Goal: Information Seeking & Learning: Learn about a topic

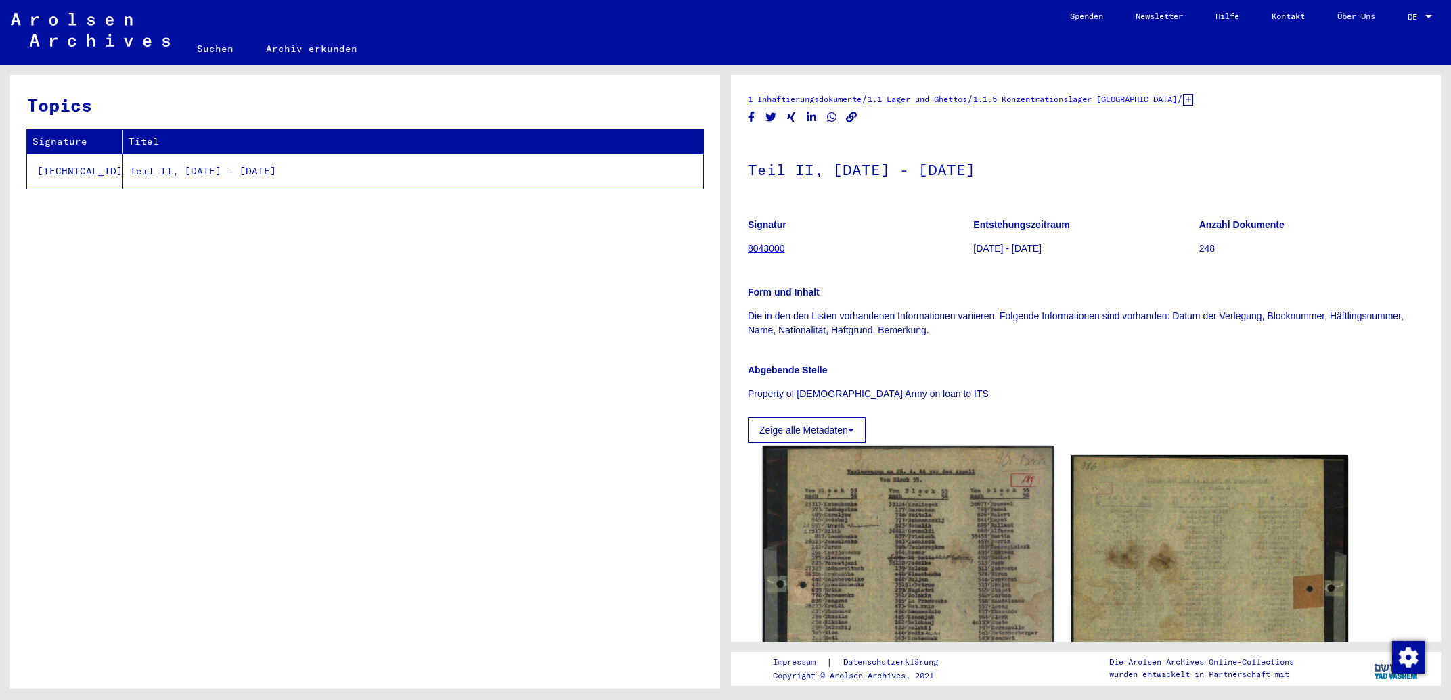
click at [960, 534] on img at bounding box center [908, 636] width 291 height 381
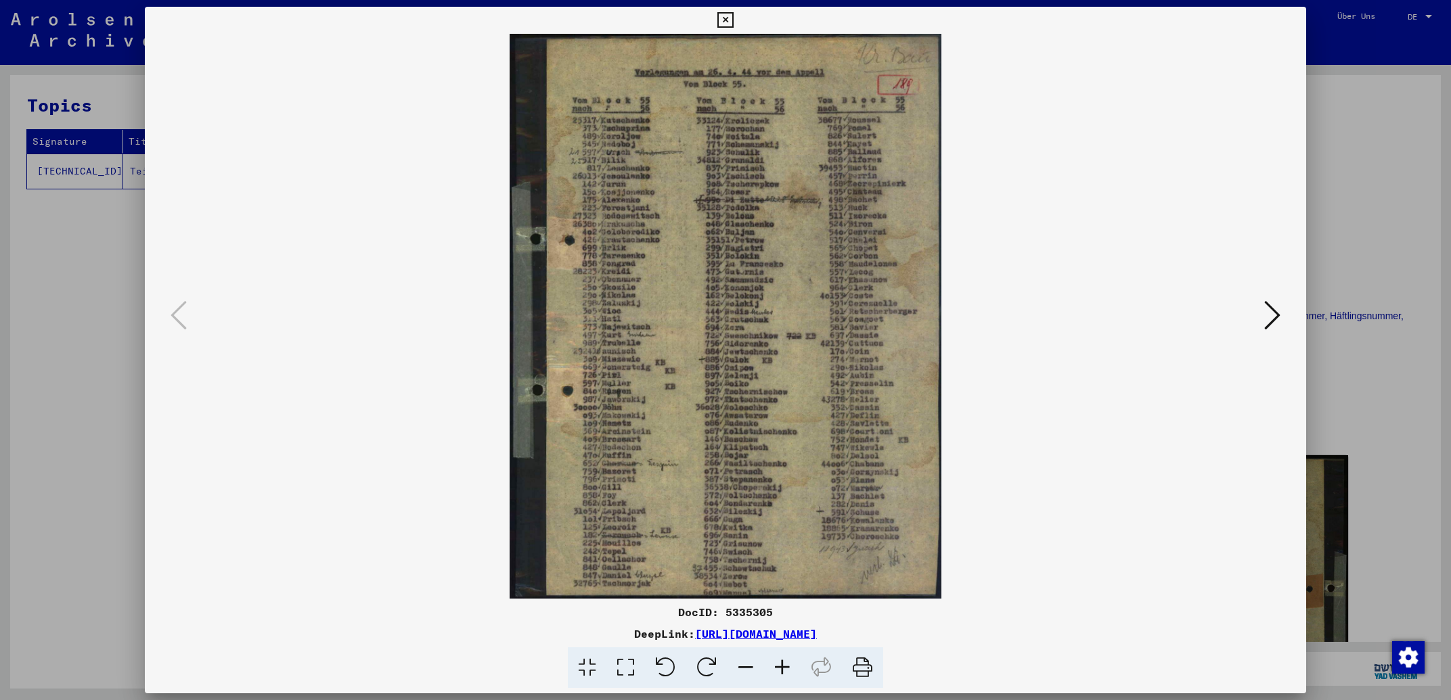
click at [785, 671] on icon at bounding box center [782, 668] width 37 height 41
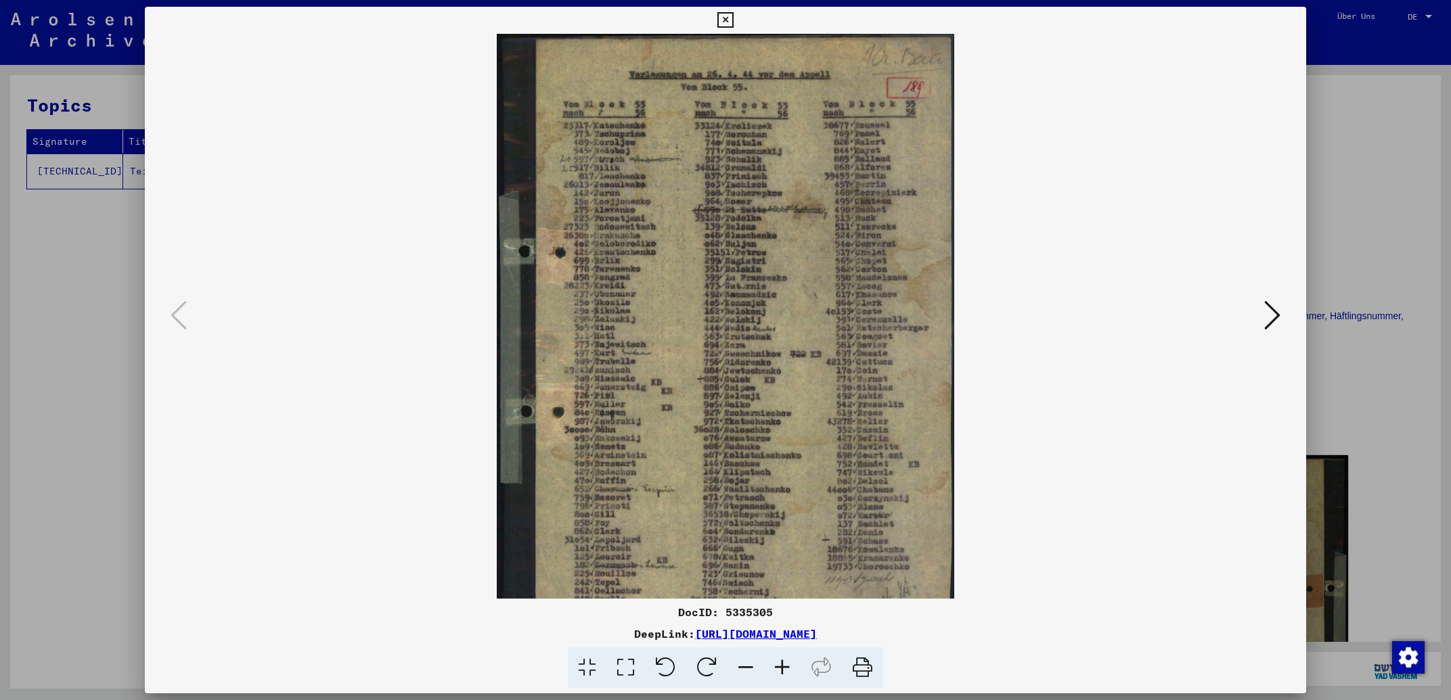
click at [785, 671] on icon at bounding box center [782, 668] width 37 height 41
click at [785, 670] on icon at bounding box center [782, 668] width 37 height 41
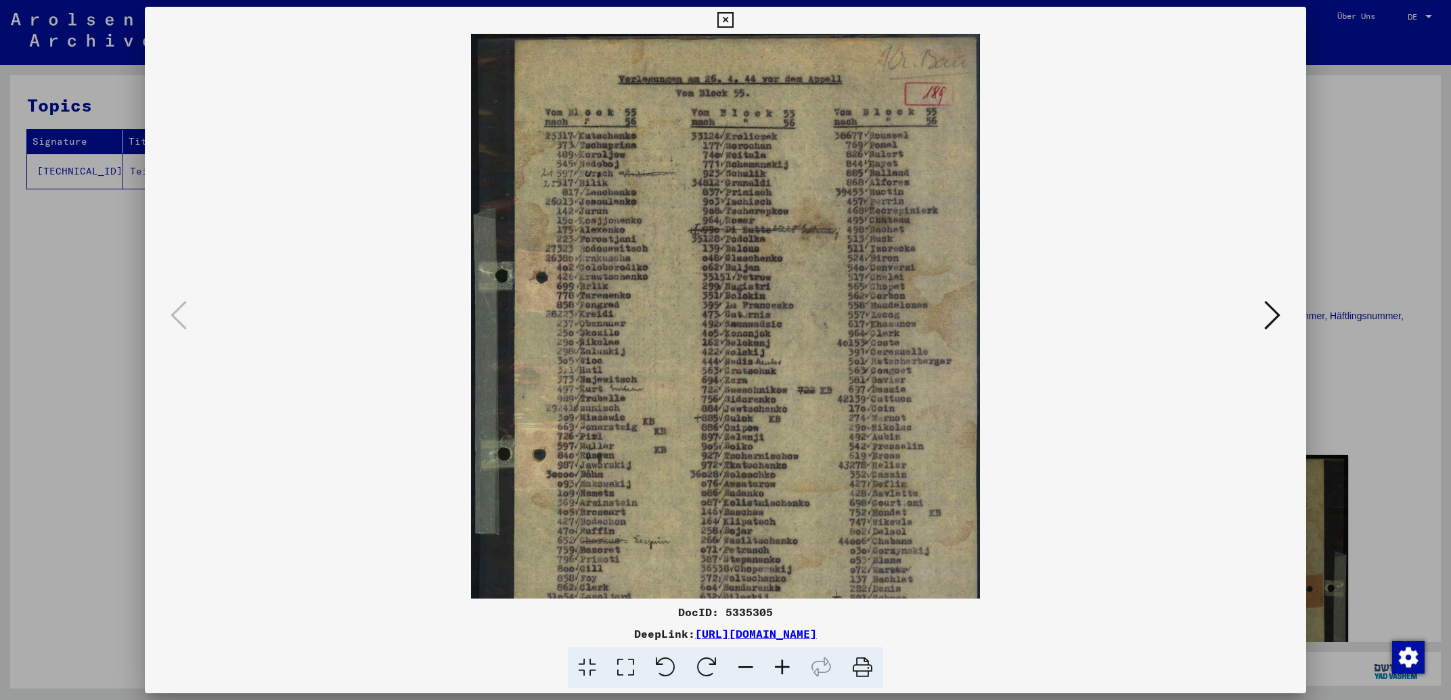
click at [785, 670] on icon at bounding box center [782, 668] width 37 height 41
click at [785, 668] on icon at bounding box center [782, 668] width 37 height 41
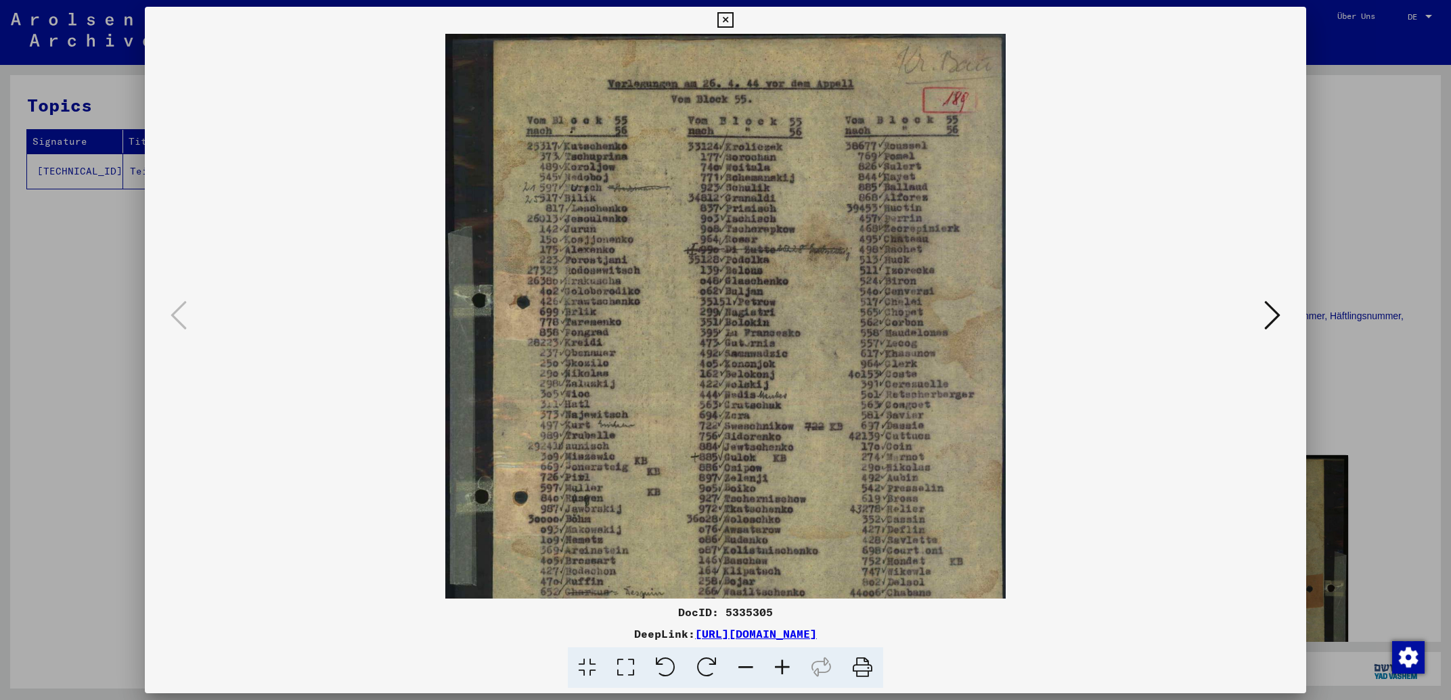
click at [786, 665] on icon at bounding box center [782, 668] width 37 height 41
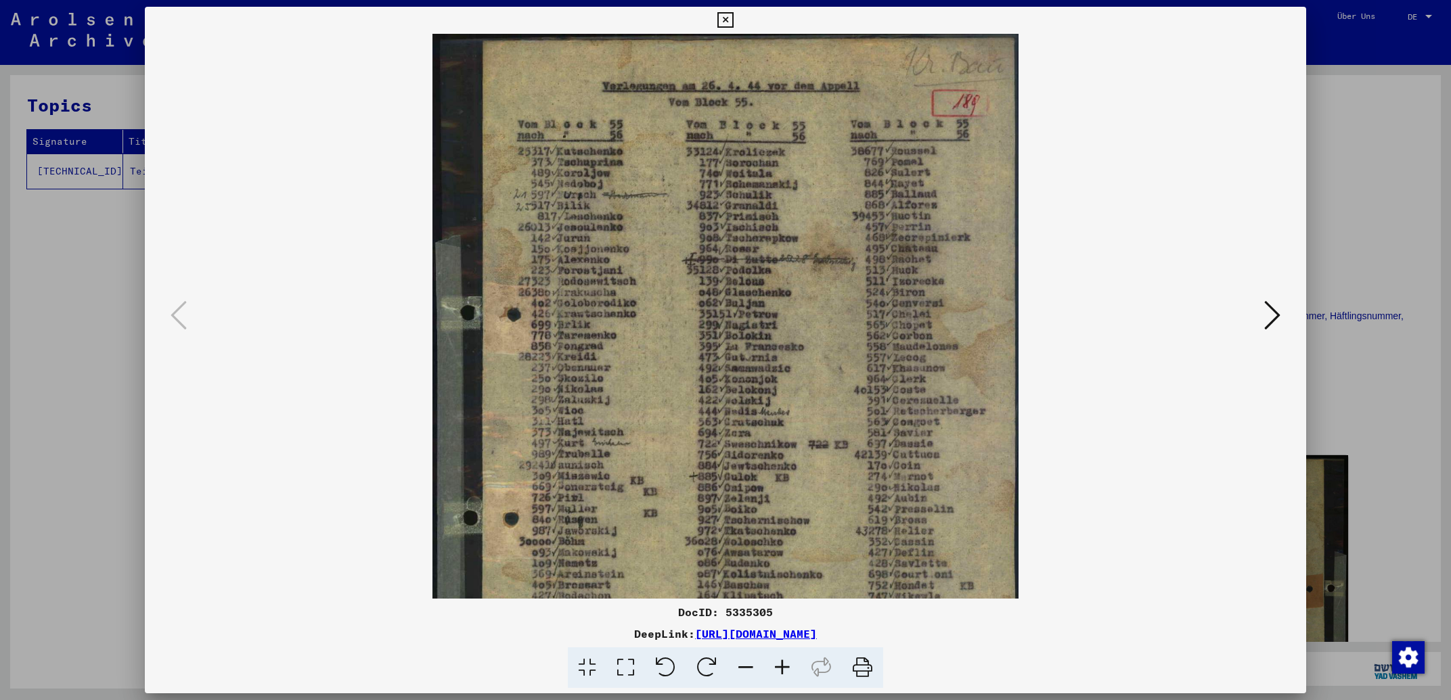
click at [786, 663] on icon at bounding box center [782, 668] width 37 height 41
click at [786, 661] on icon at bounding box center [782, 668] width 37 height 41
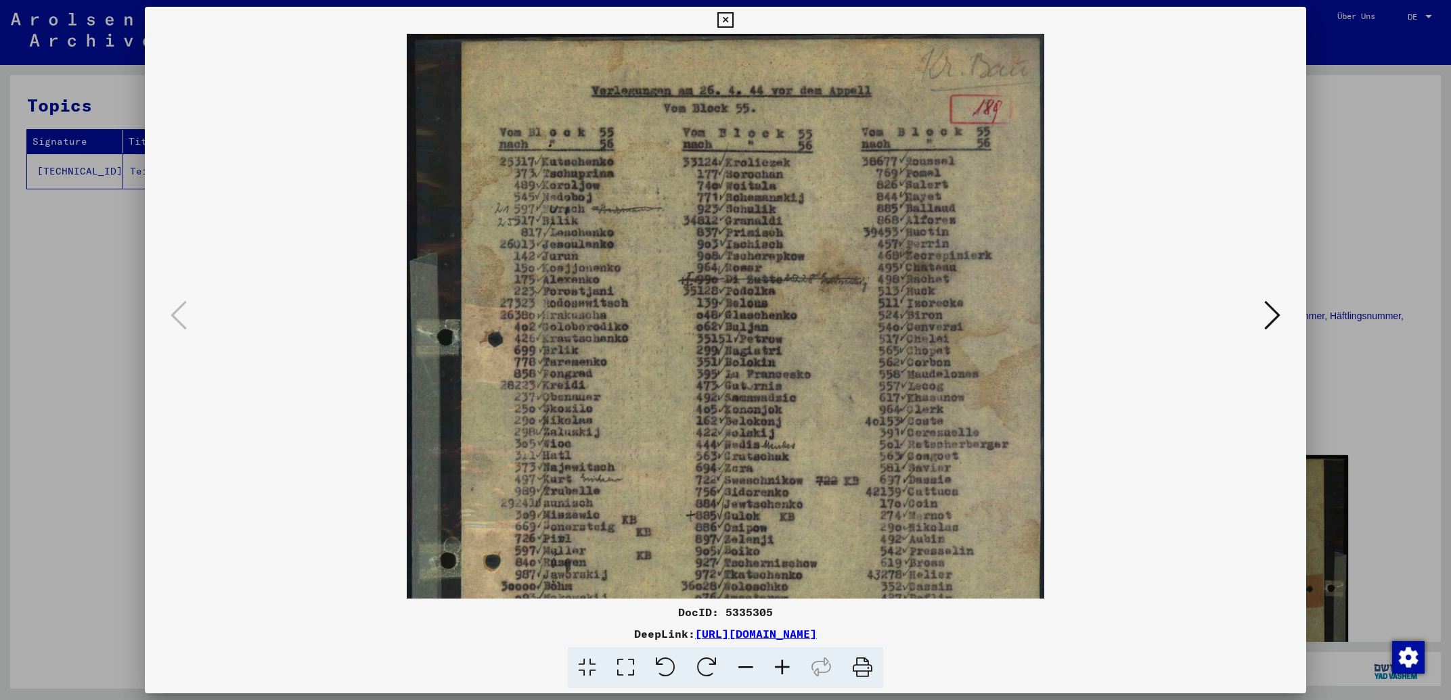
click at [786, 659] on icon at bounding box center [782, 668] width 37 height 41
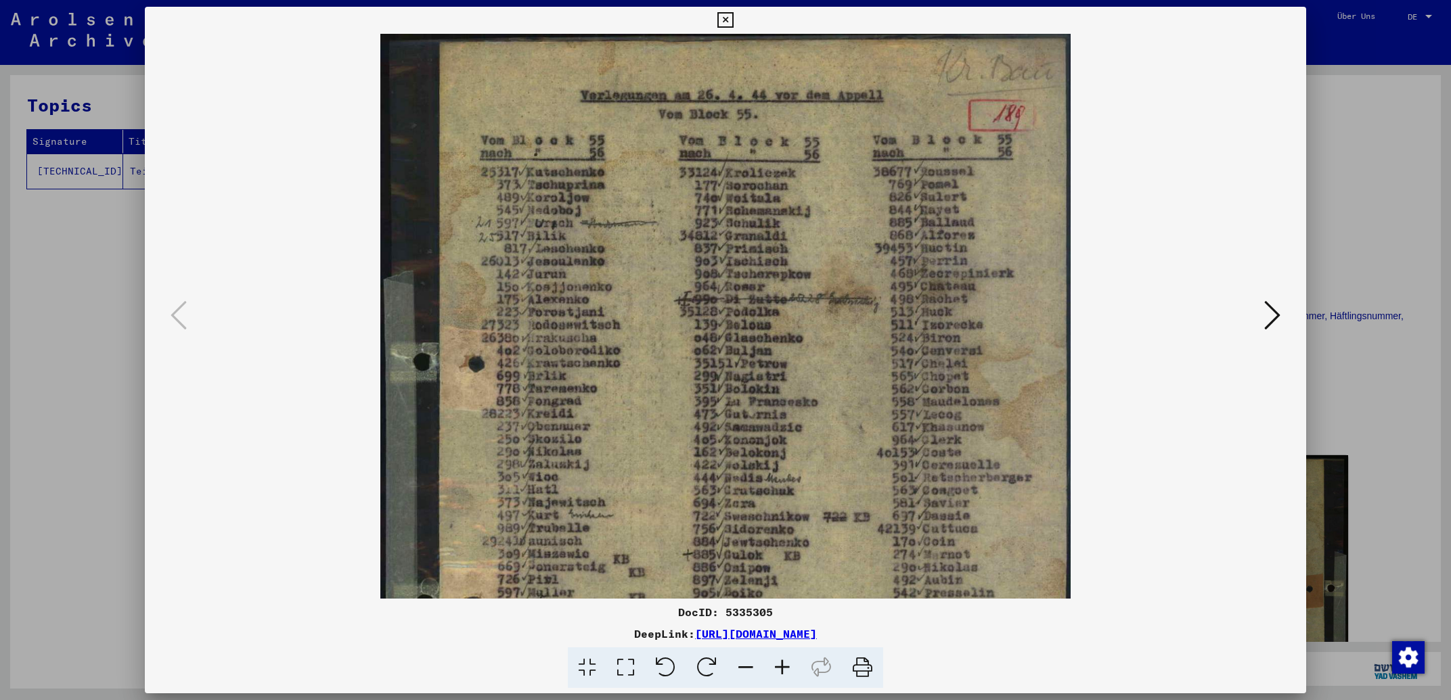
click at [786, 657] on icon at bounding box center [782, 668] width 37 height 41
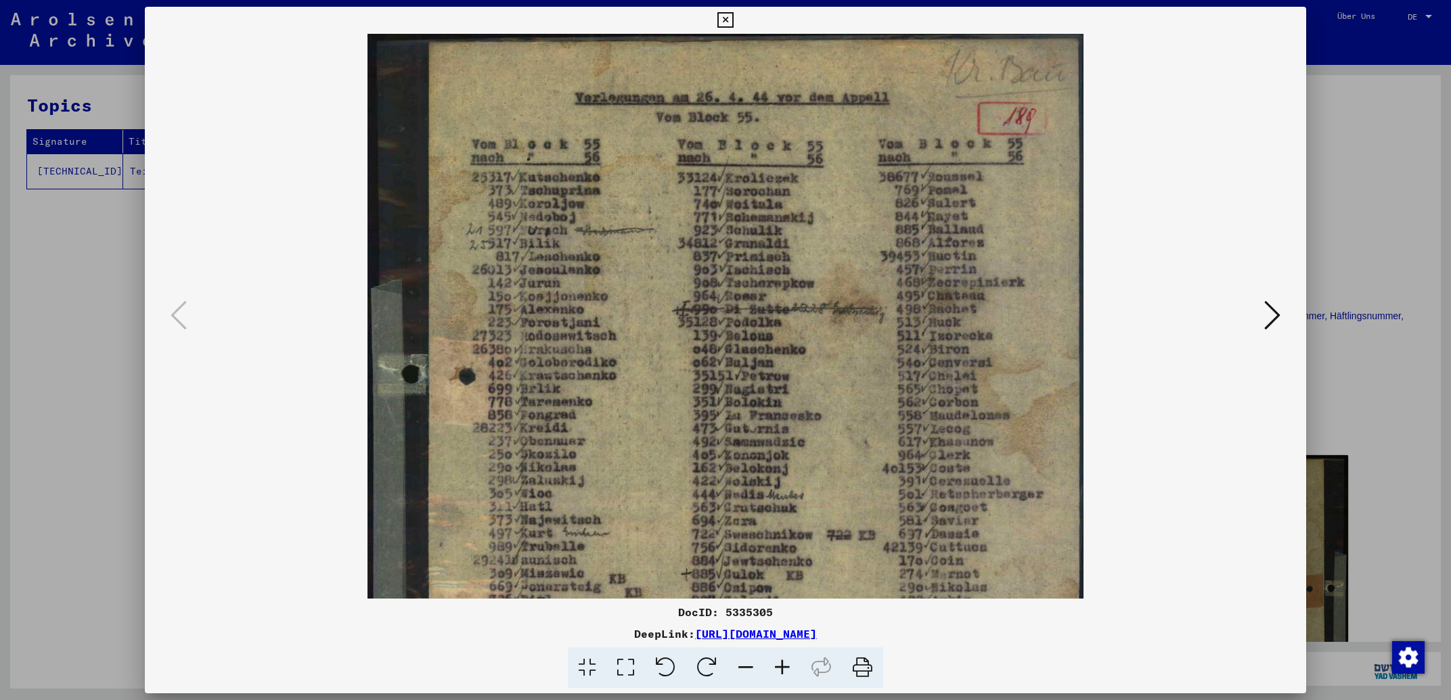
click at [786, 656] on icon at bounding box center [782, 668] width 37 height 41
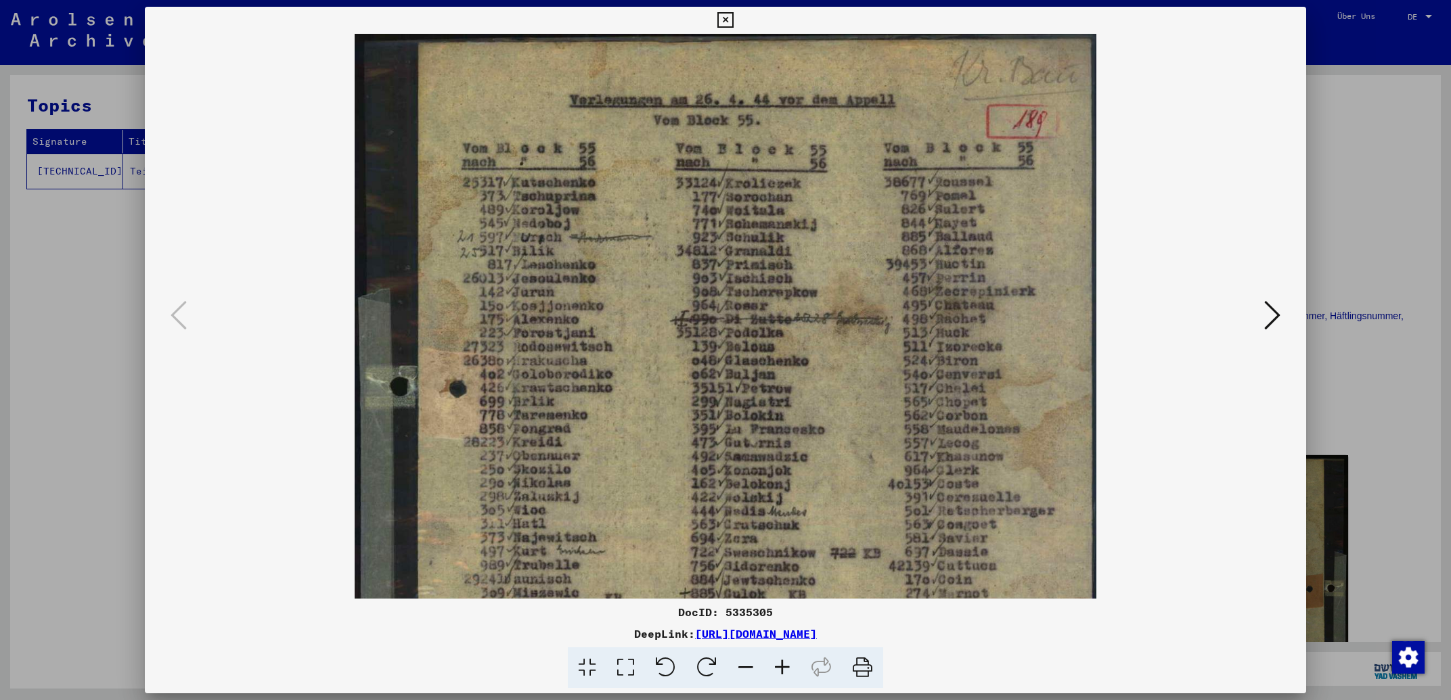
click at [786, 656] on icon at bounding box center [782, 668] width 37 height 41
